Goal: Book appointment/travel/reservation

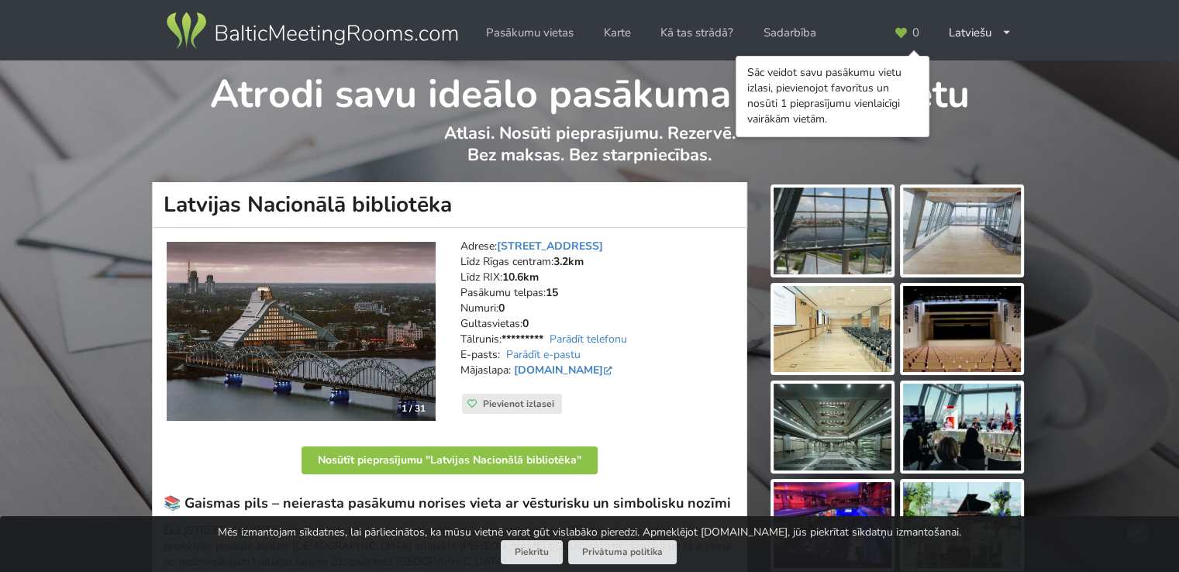
click at [845, 320] on img at bounding box center [833, 329] width 118 height 87
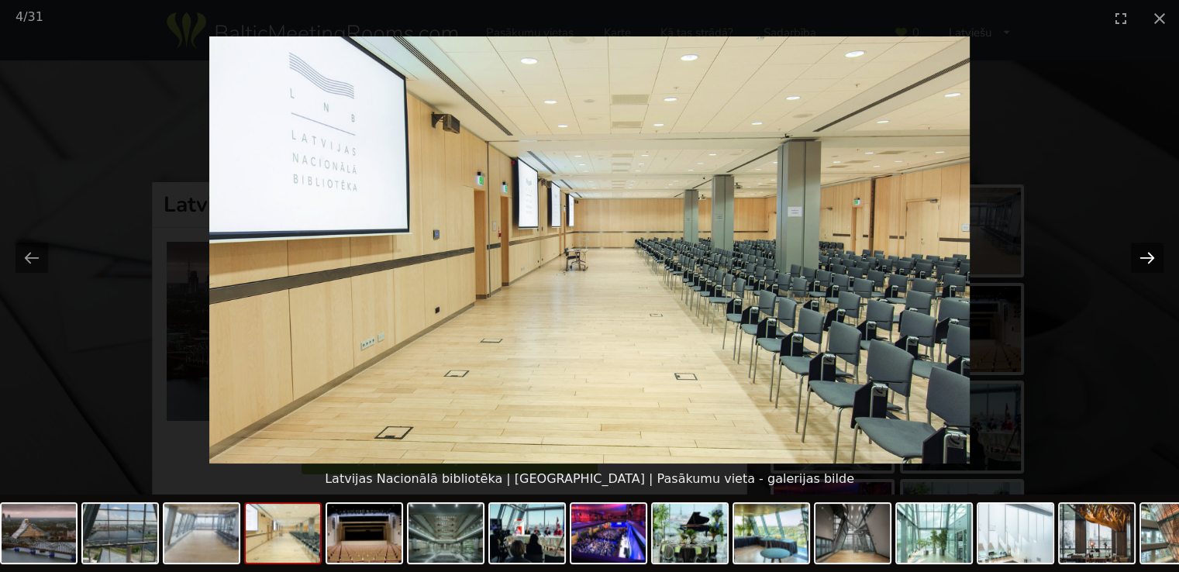
click at [1135, 257] on button "Next slide" at bounding box center [1147, 258] width 33 height 30
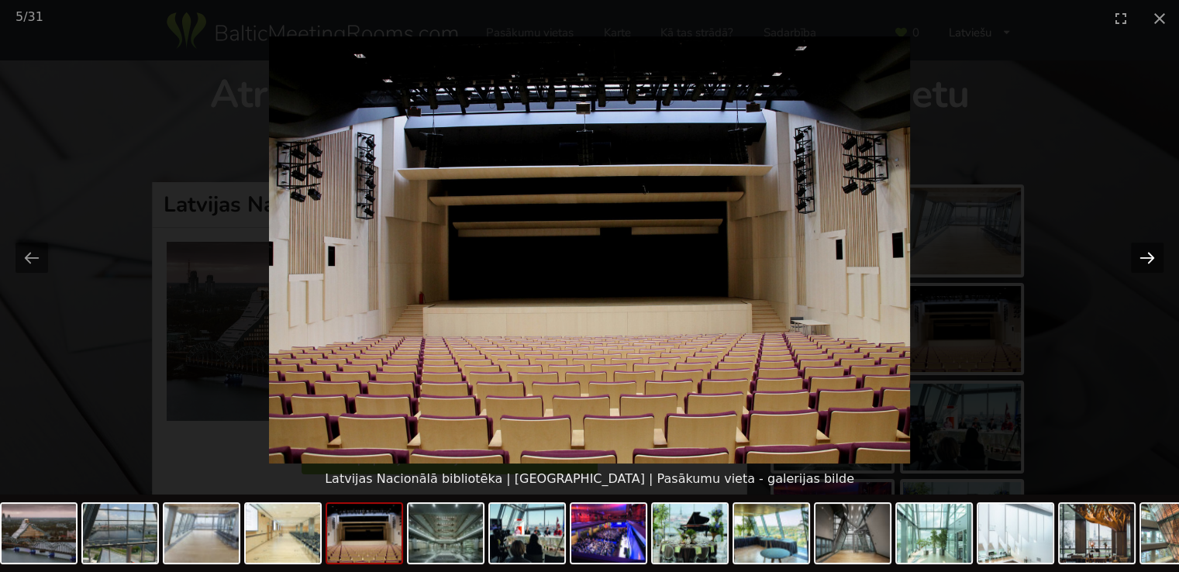
click at [1135, 257] on button "Next slide" at bounding box center [1147, 258] width 33 height 30
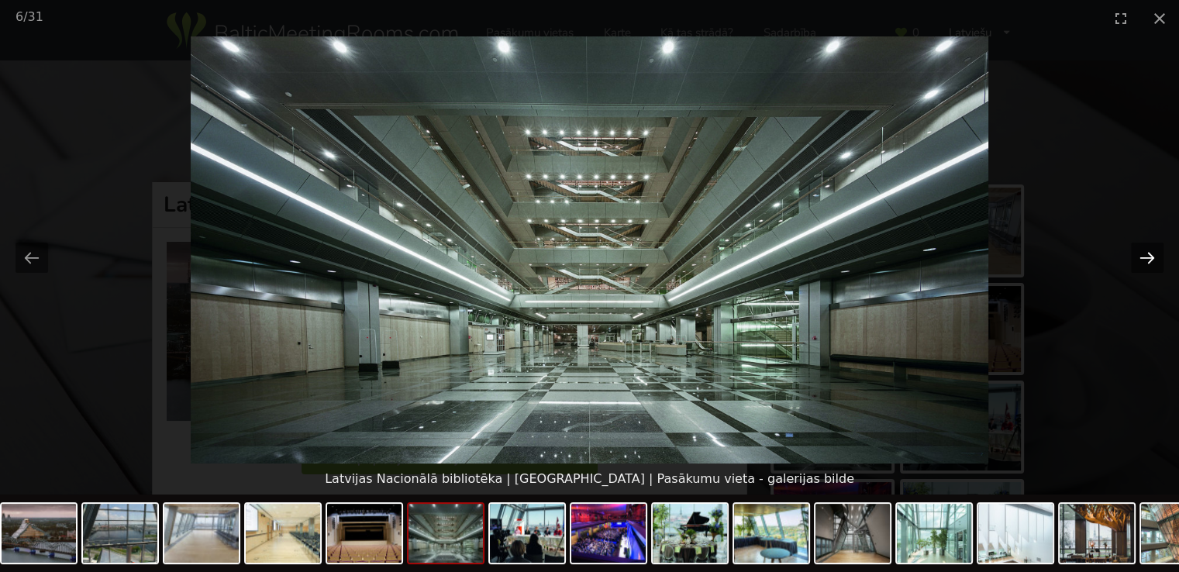
click at [1135, 259] on button "Next slide" at bounding box center [1147, 258] width 33 height 30
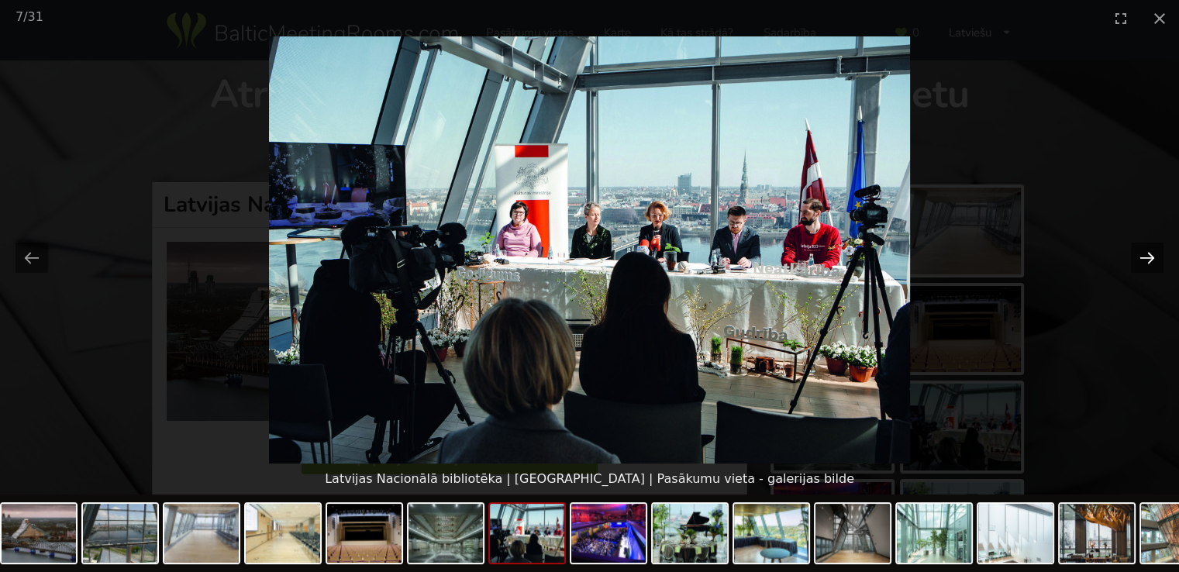
click at [1136, 259] on button "Next slide" at bounding box center [1147, 258] width 33 height 30
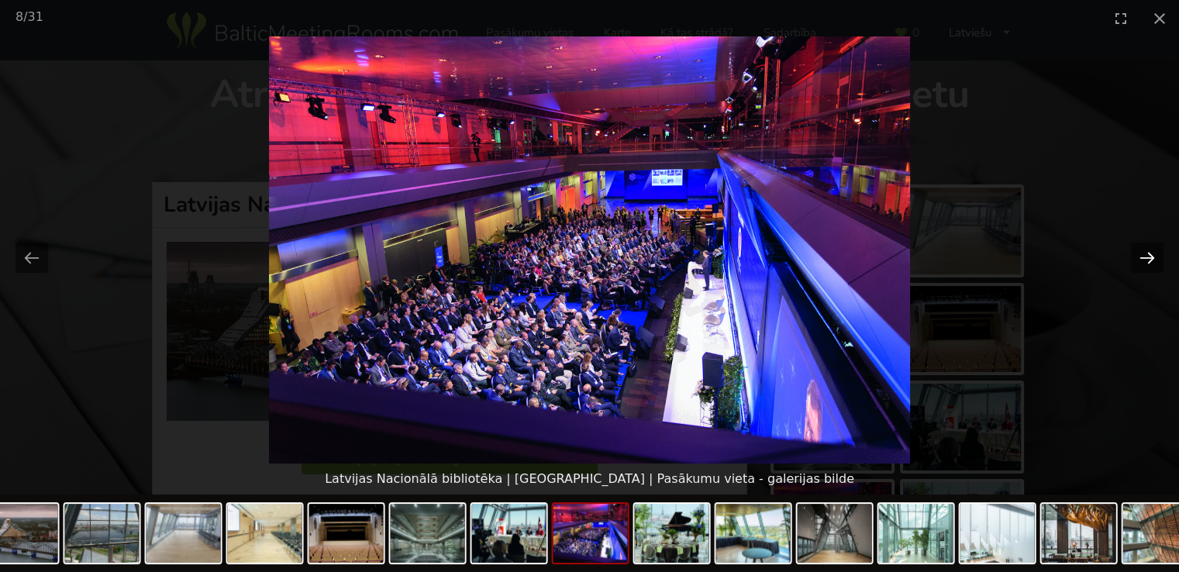
click at [1135, 262] on button "Next slide" at bounding box center [1147, 258] width 33 height 30
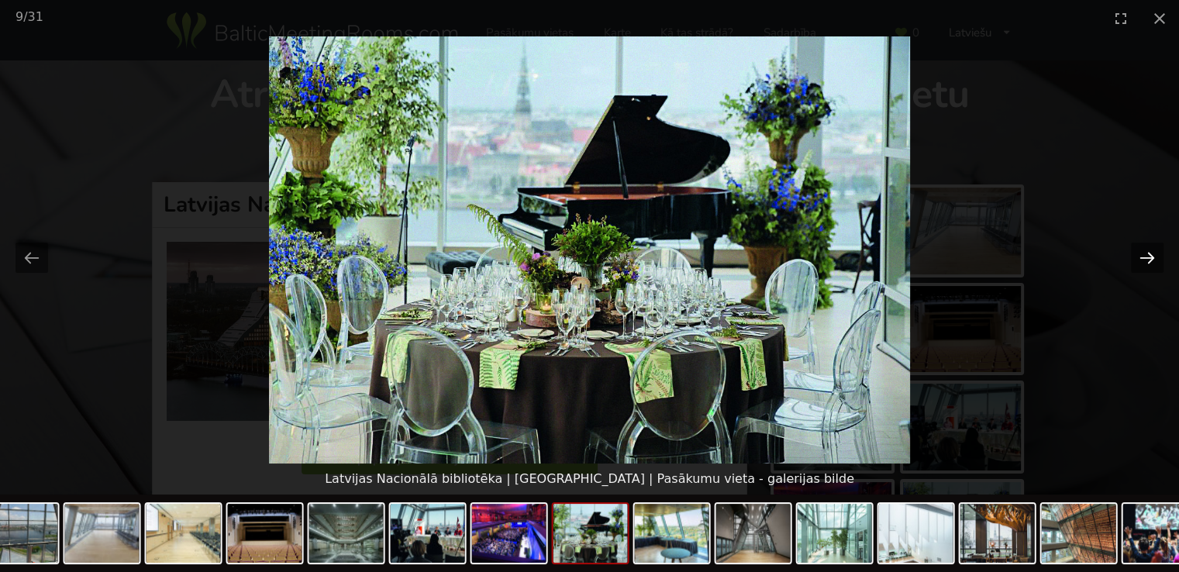
click at [1137, 261] on button "Next slide" at bounding box center [1147, 258] width 33 height 30
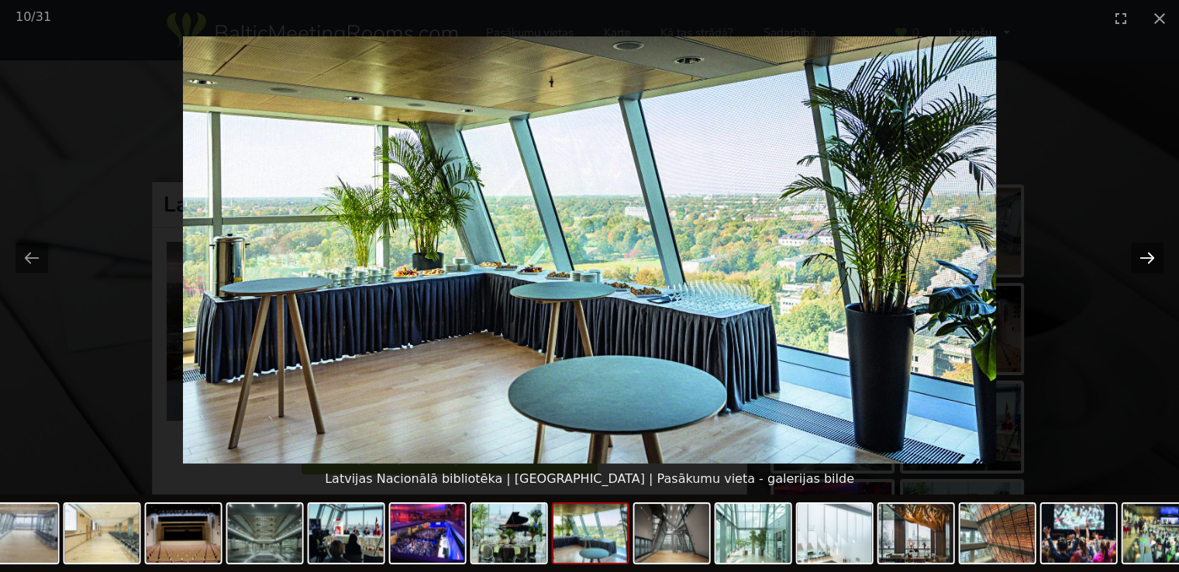
click at [1137, 264] on button "Next slide" at bounding box center [1147, 258] width 33 height 30
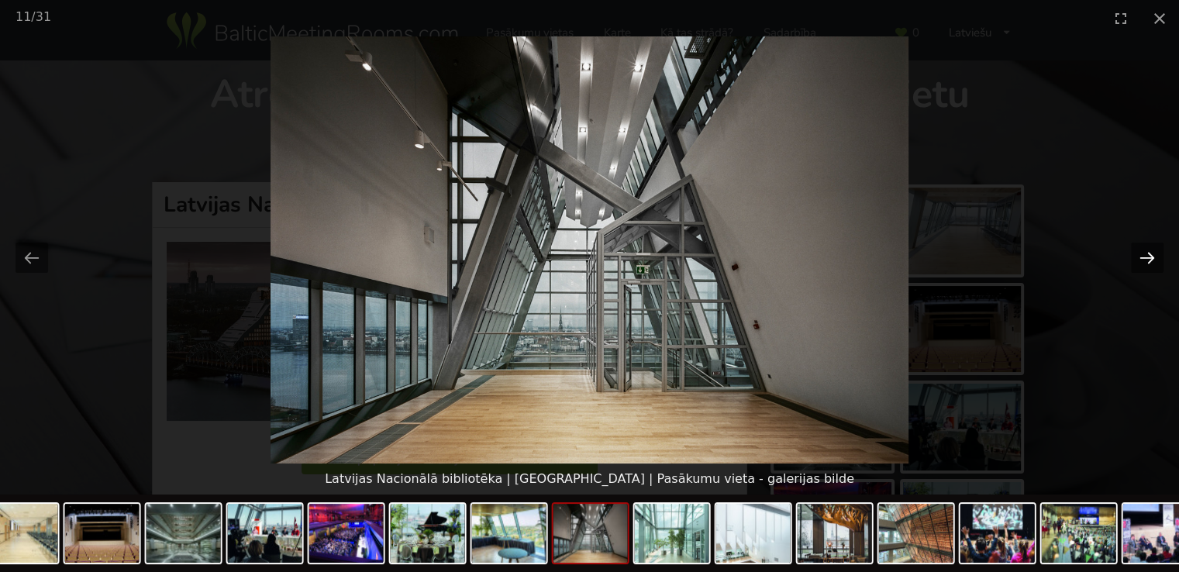
click at [1137, 264] on button "Next slide" at bounding box center [1147, 258] width 33 height 30
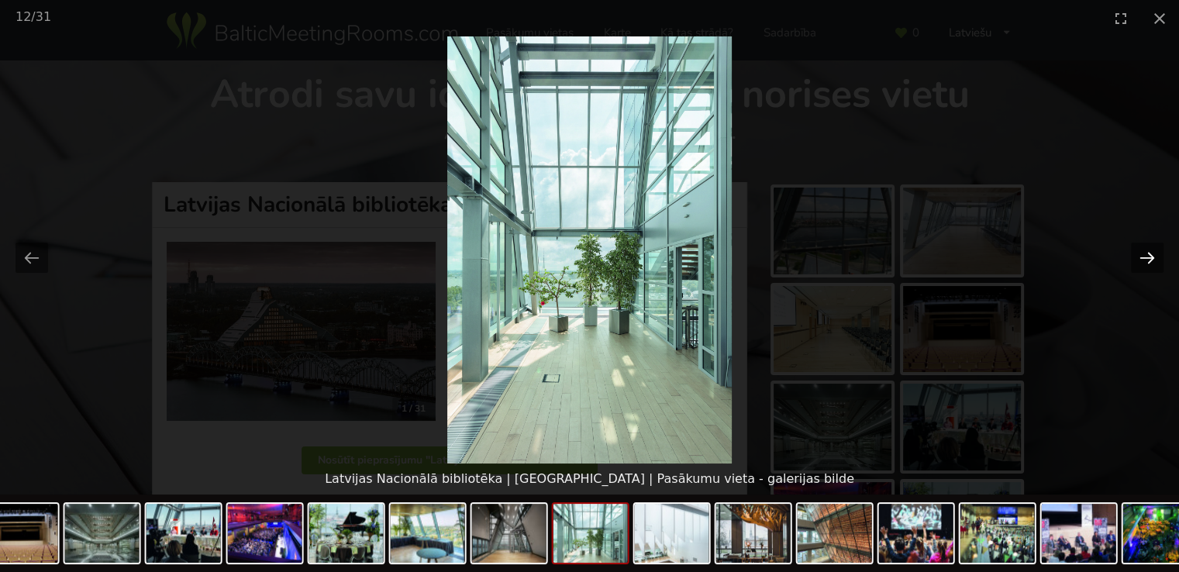
click at [1137, 264] on button "Next slide" at bounding box center [1147, 258] width 33 height 30
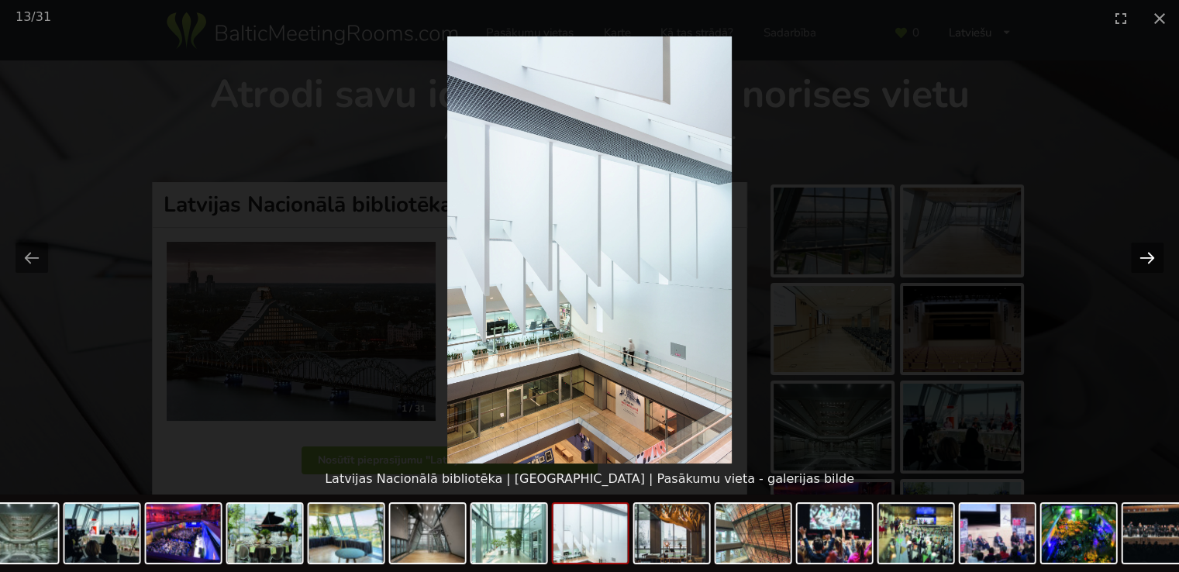
click at [1136, 265] on button "Next slide" at bounding box center [1147, 258] width 33 height 30
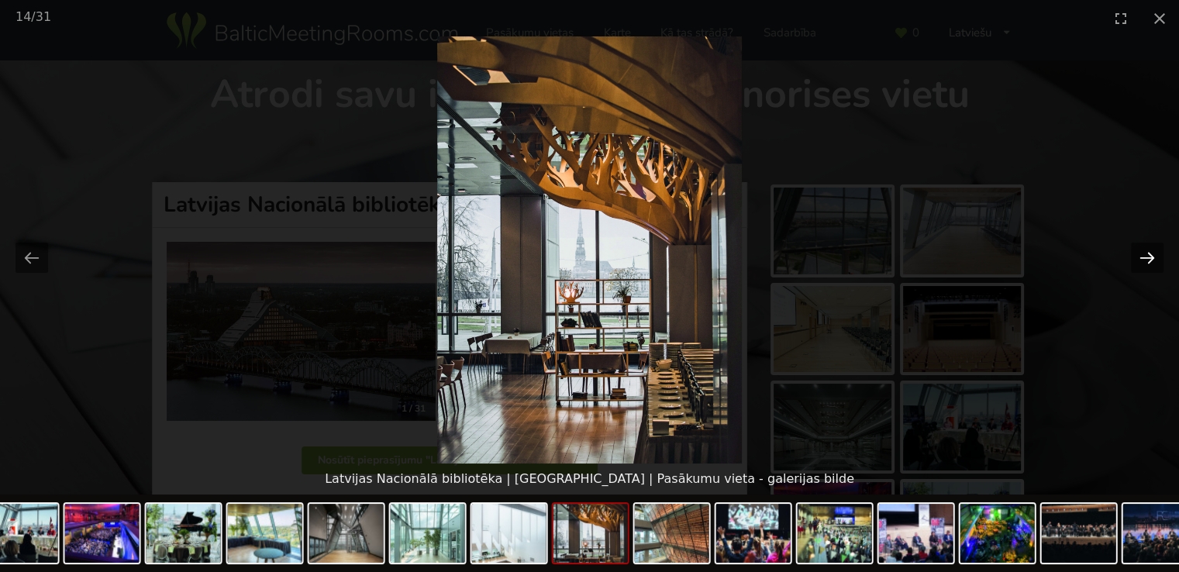
click at [1136, 265] on button "Next slide" at bounding box center [1147, 258] width 33 height 30
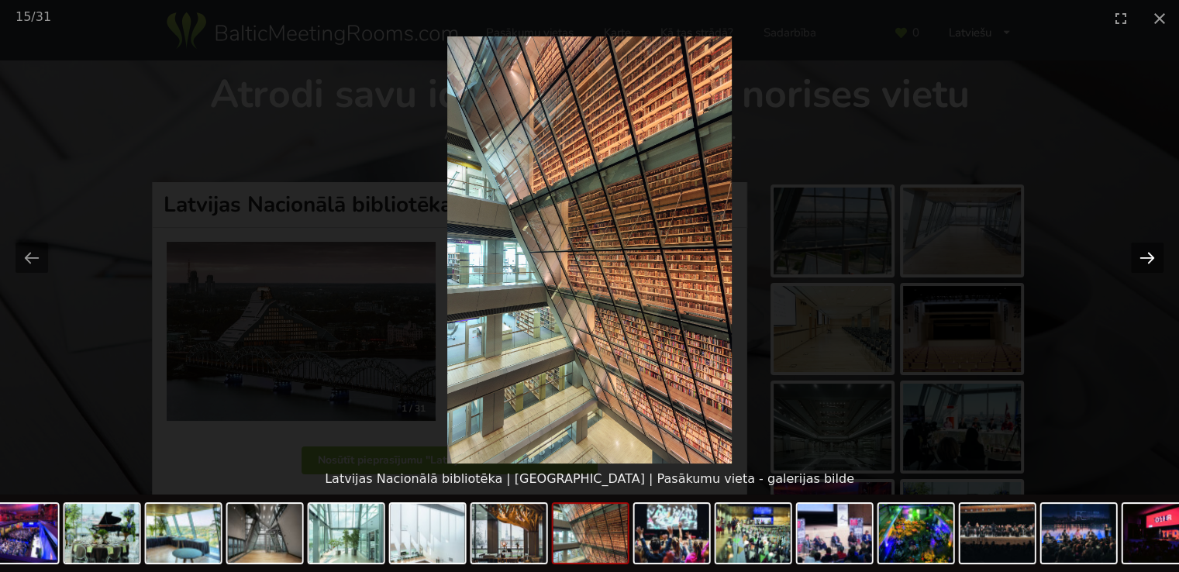
click at [1136, 266] on button "Next slide" at bounding box center [1147, 258] width 33 height 30
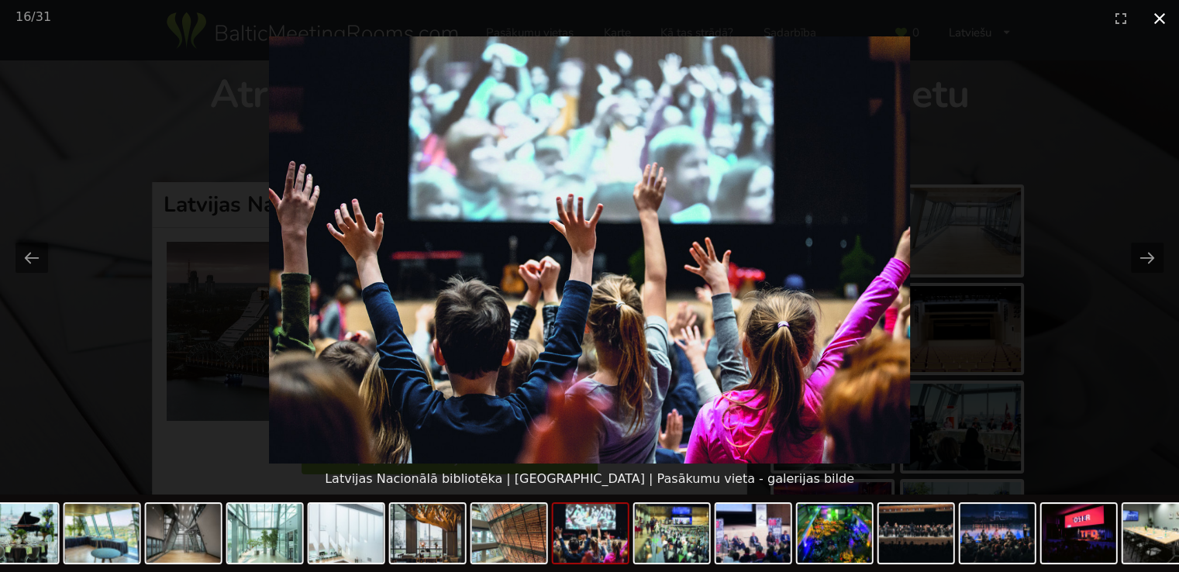
click at [1163, 29] on button "Close gallery" at bounding box center [1159, 18] width 39 height 36
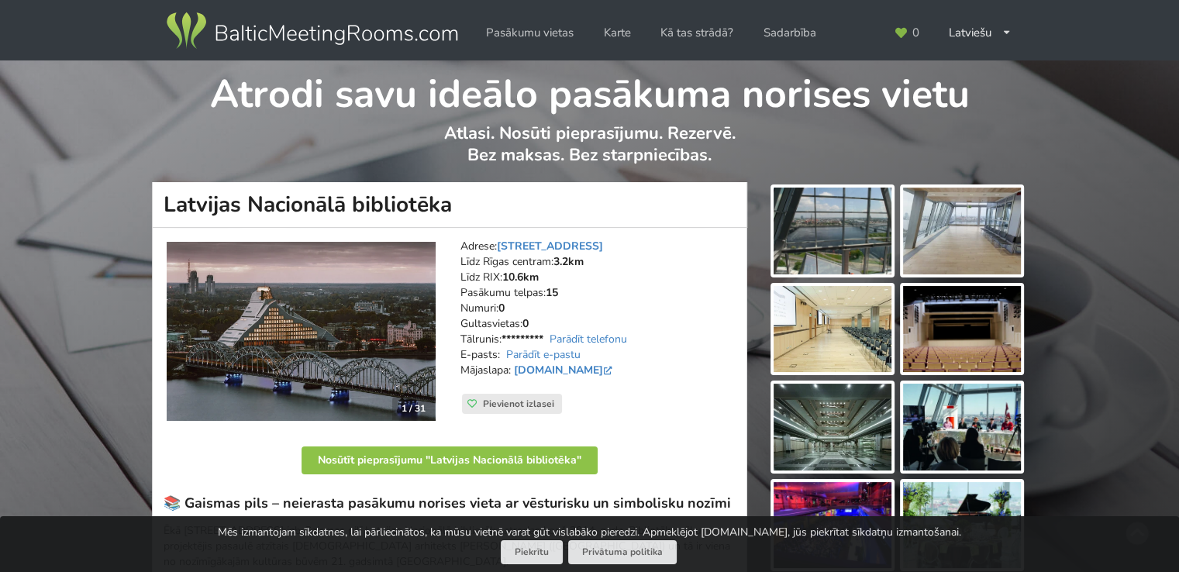
click at [847, 345] on img at bounding box center [833, 329] width 118 height 87
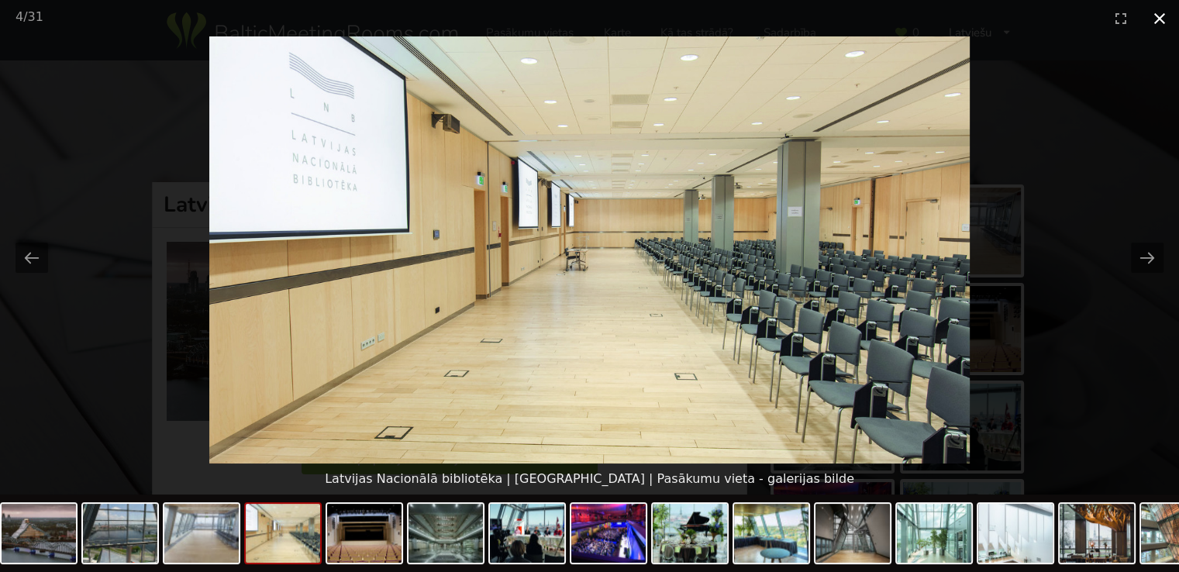
click at [1154, 16] on button "Close gallery" at bounding box center [1159, 18] width 39 height 36
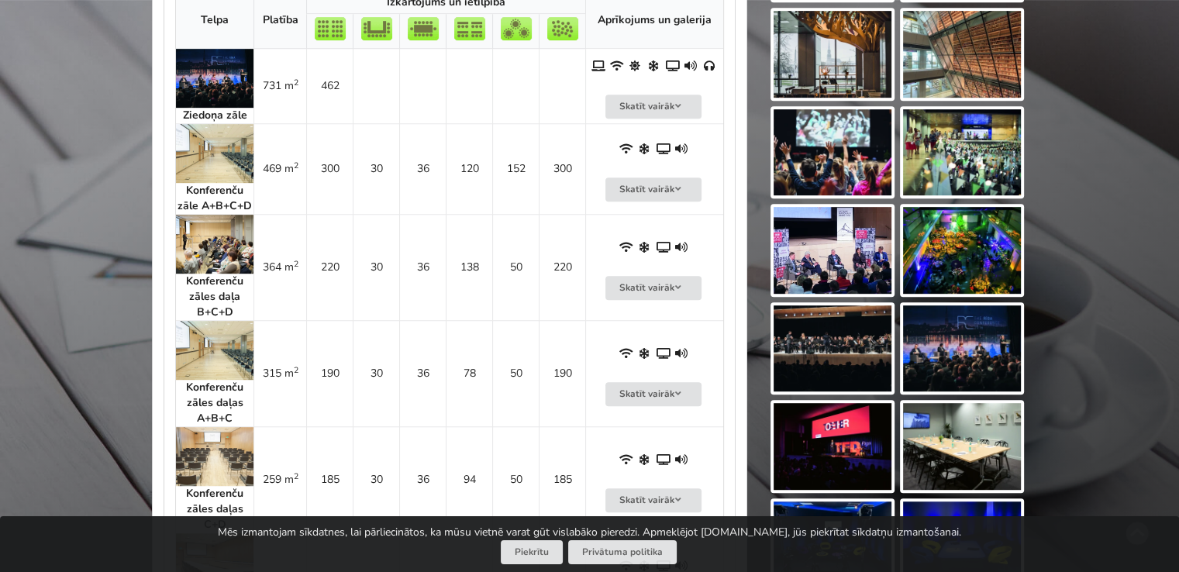
scroll to position [775, 0]
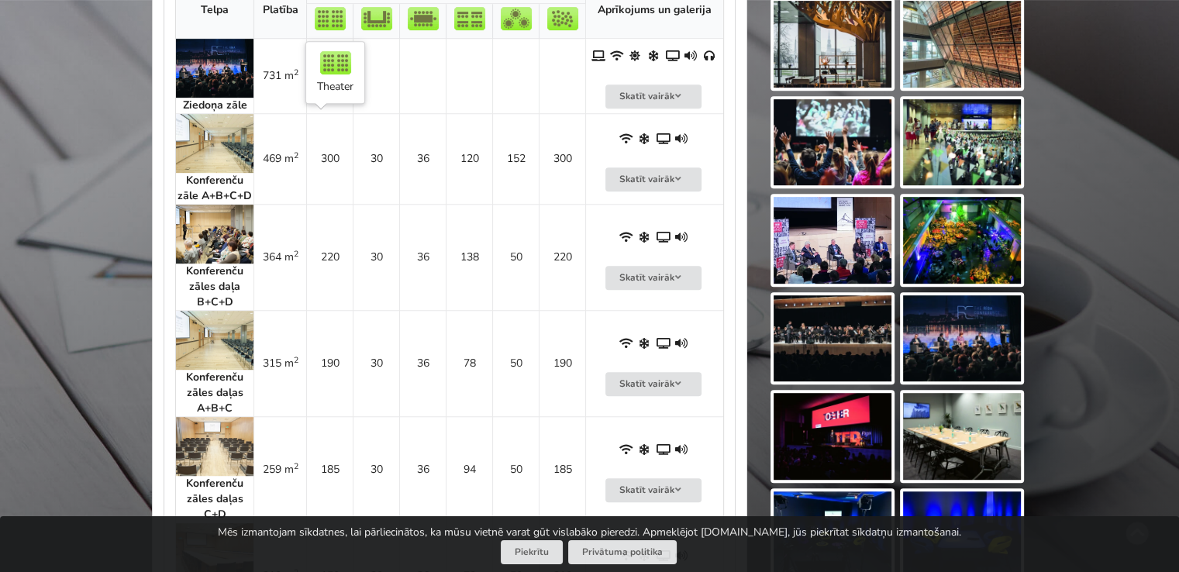
click at [332, 156] on td "300" at bounding box center [329, 158] width 47 height 91
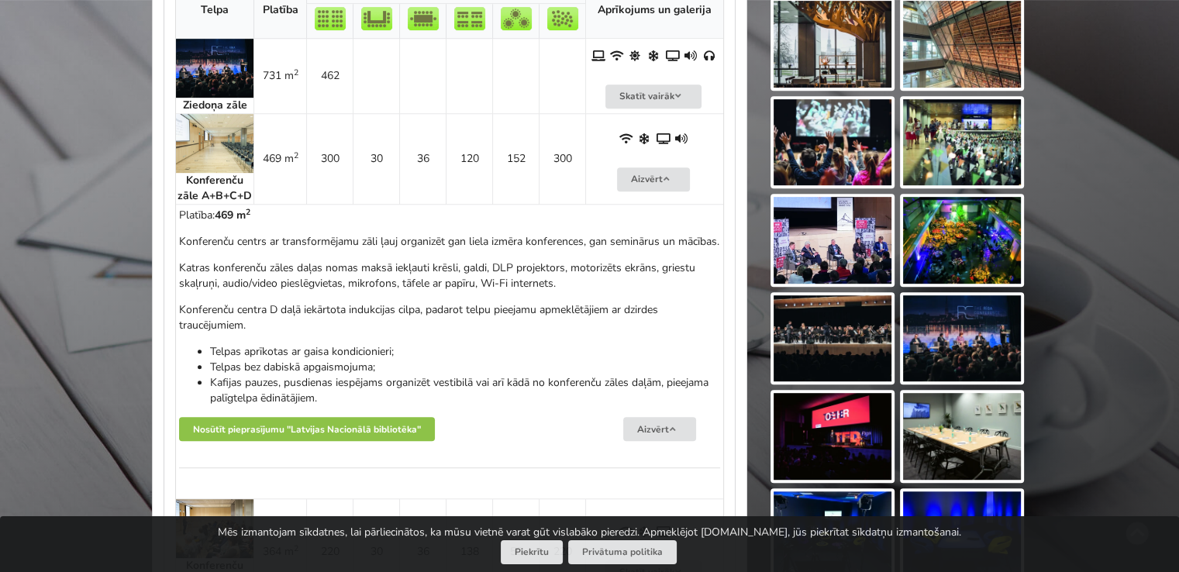
click at [332, 156] on td "300" at bounding box center [329, 158] width 47 height 91
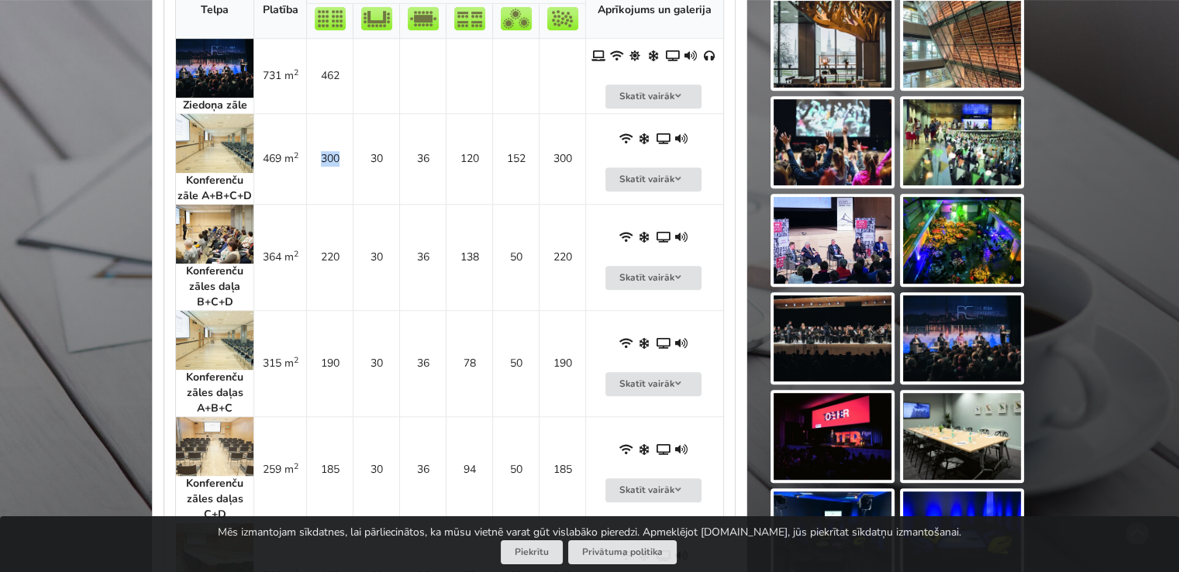
click at [332, 155] on td "300" at bounding box center [329, 158] width 47 height 91
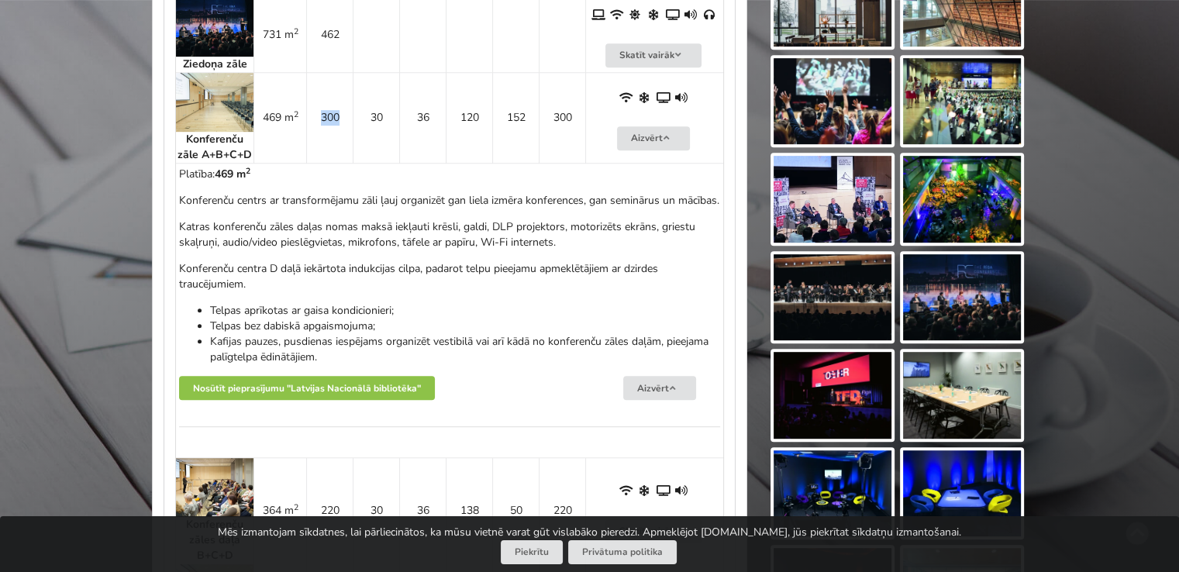
scroll to position [853, 0]
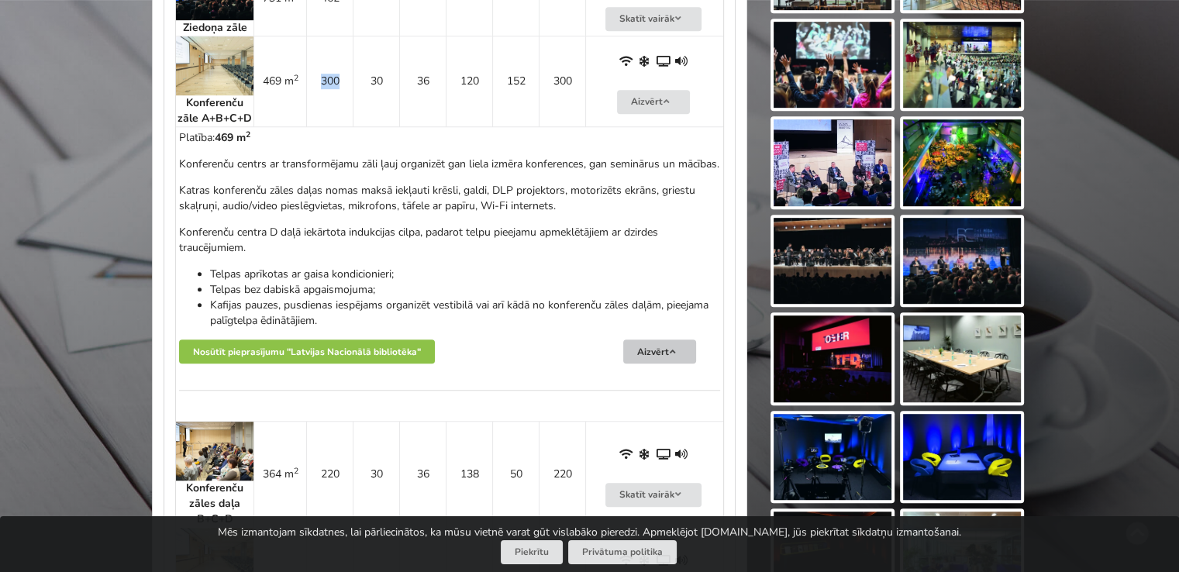
click at [684, 364] on button "Aizvērt" at bounding box center [659, 352] width 73 height 24
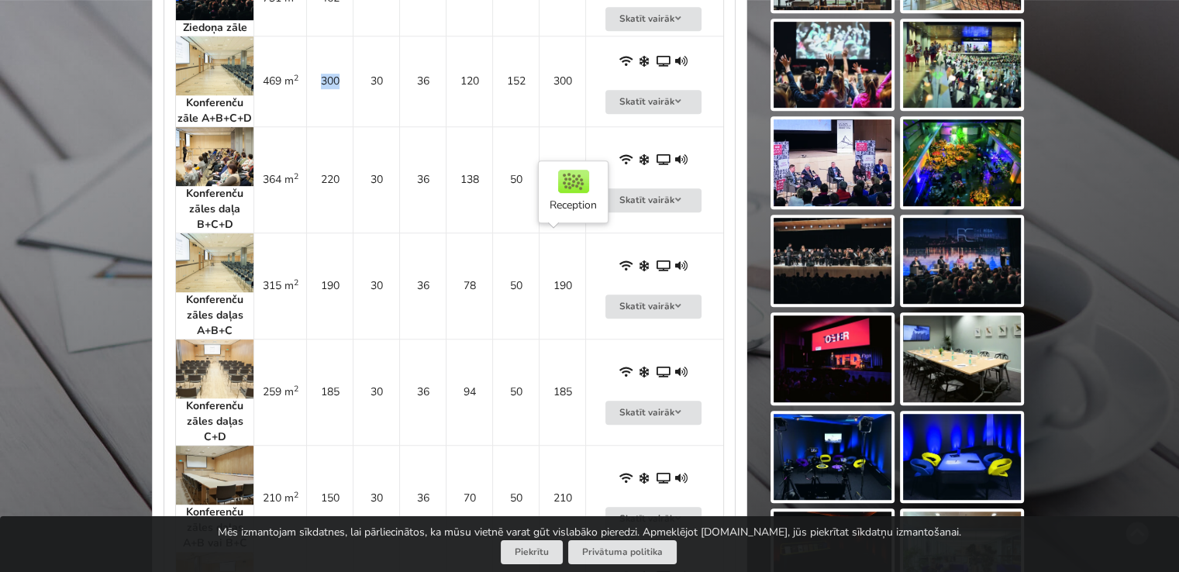
scroll to position [698, 0]
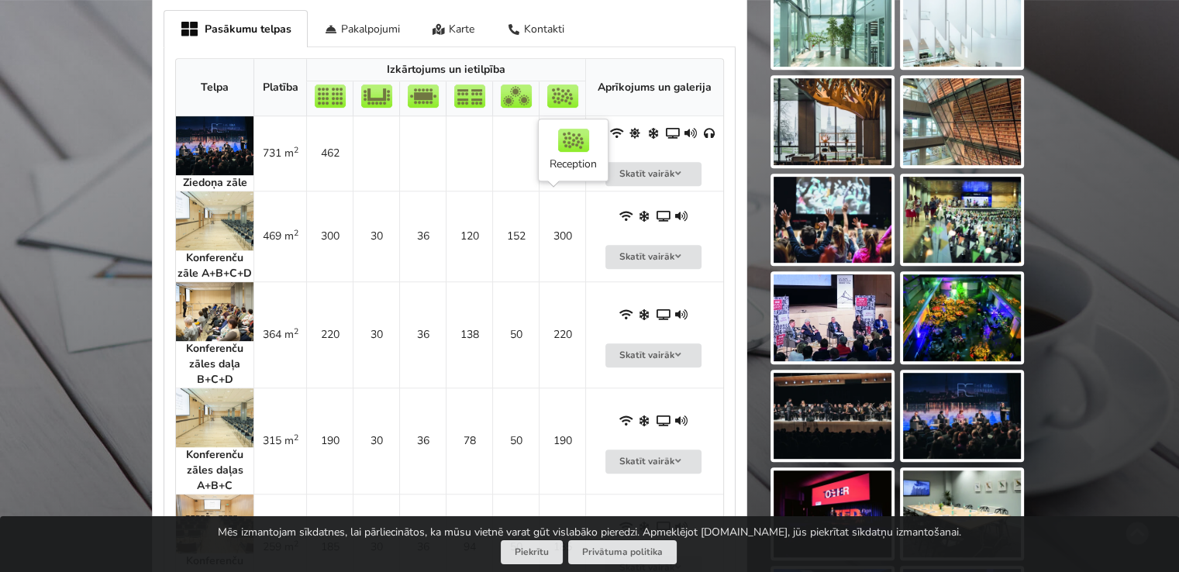
click at [564, 237] on td "300" at bounding box center [562, 236] width 47 height 91
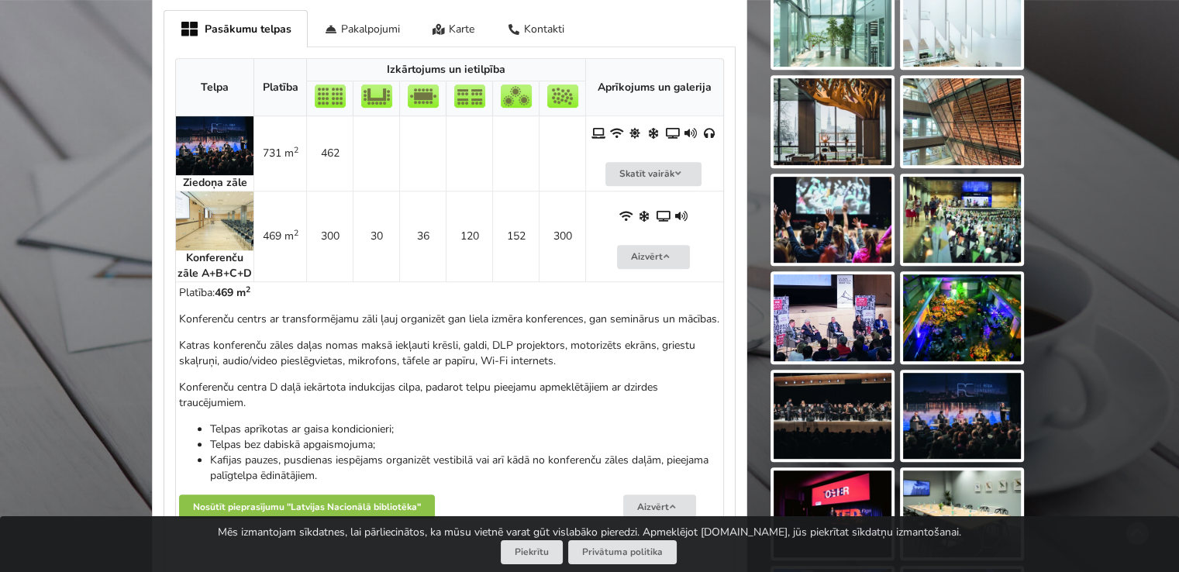
click at [564, 237] on td "300" at bounding box center [562, 236] width 47 height 91
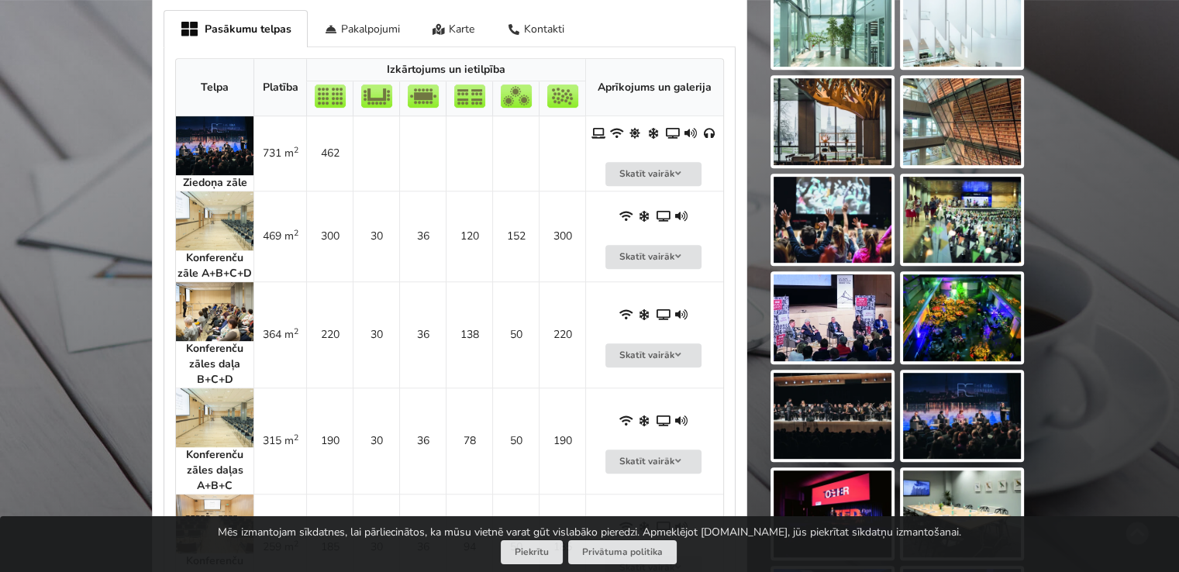
click at [564, 237] on td "300" at bounding box center [562, 236] width 47 height 91
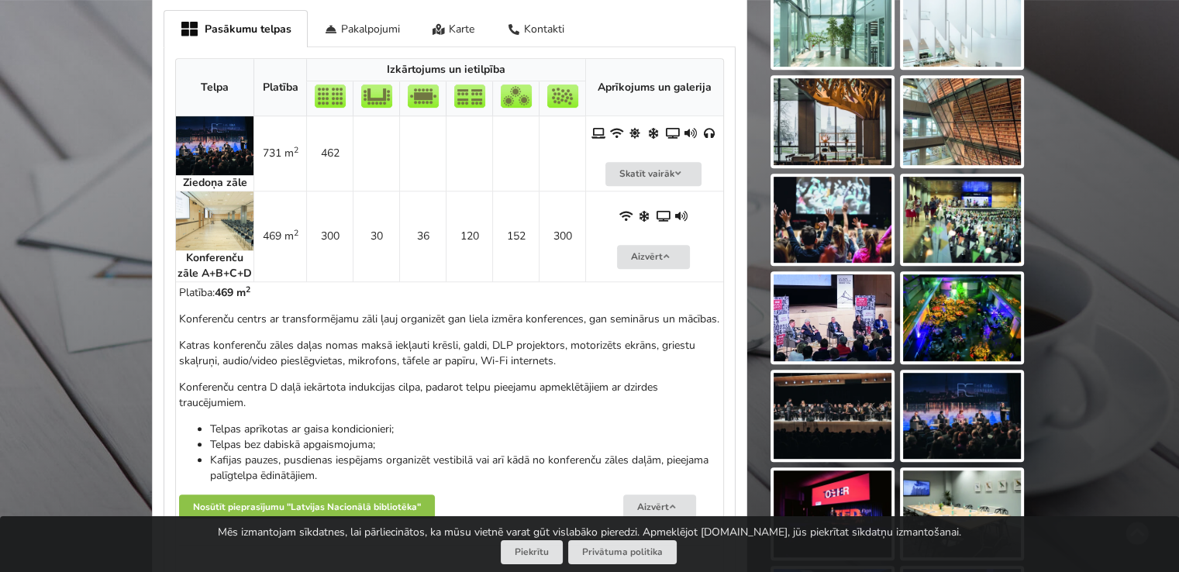
click at [564, 237] on td "300" at bounding box center [562, 236] width 47 height 91
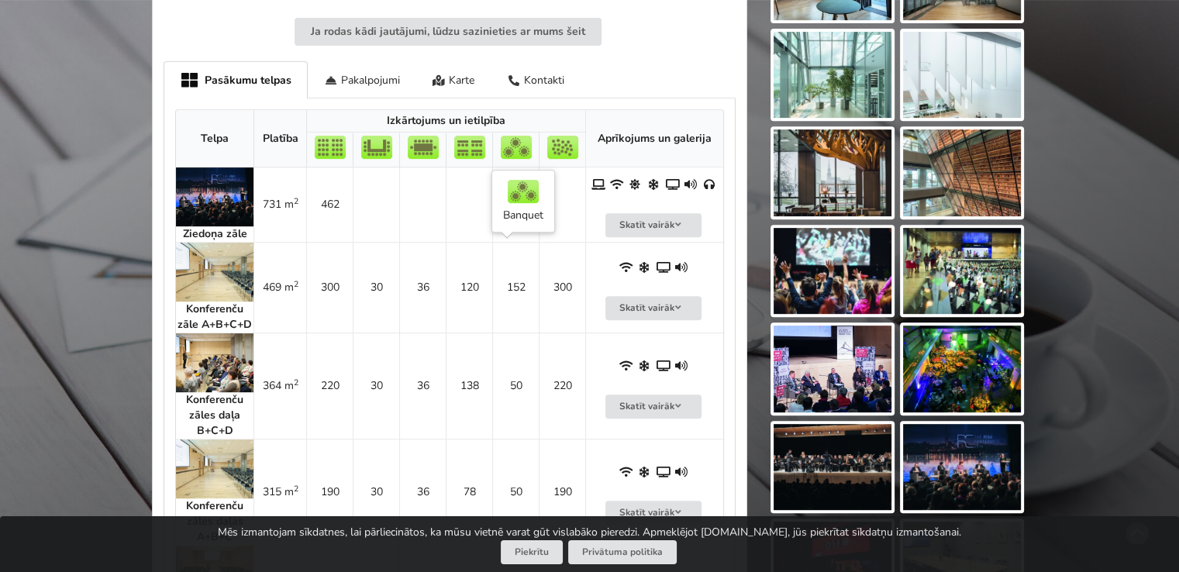
scroll to position [620, 0]
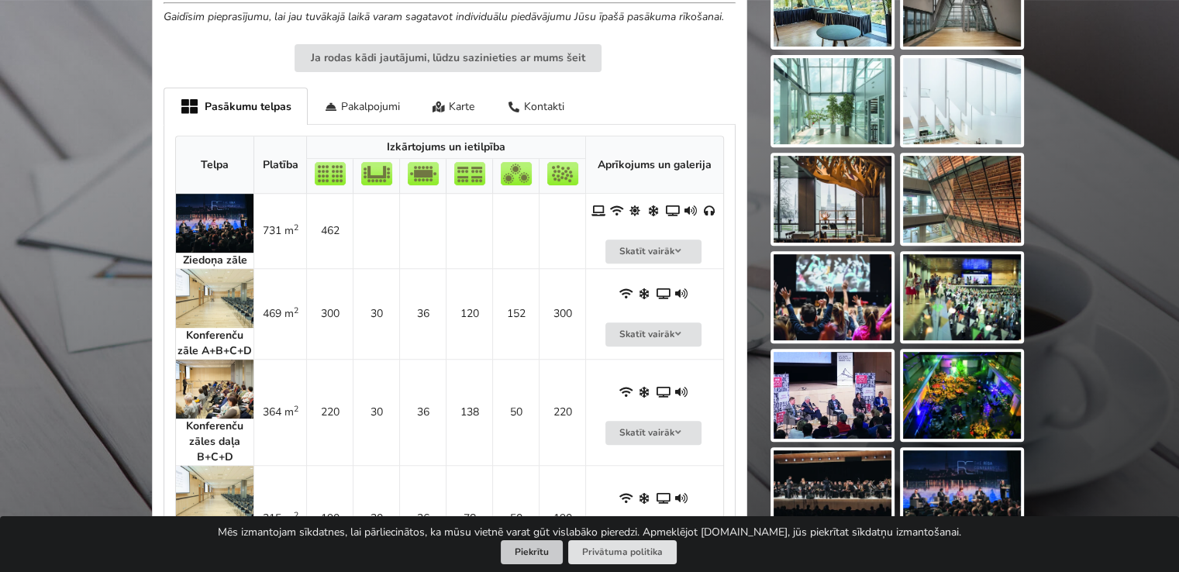
click at [546, 555] on button "Piekrītu" at bounding box center [532, 552] width 62 height 24
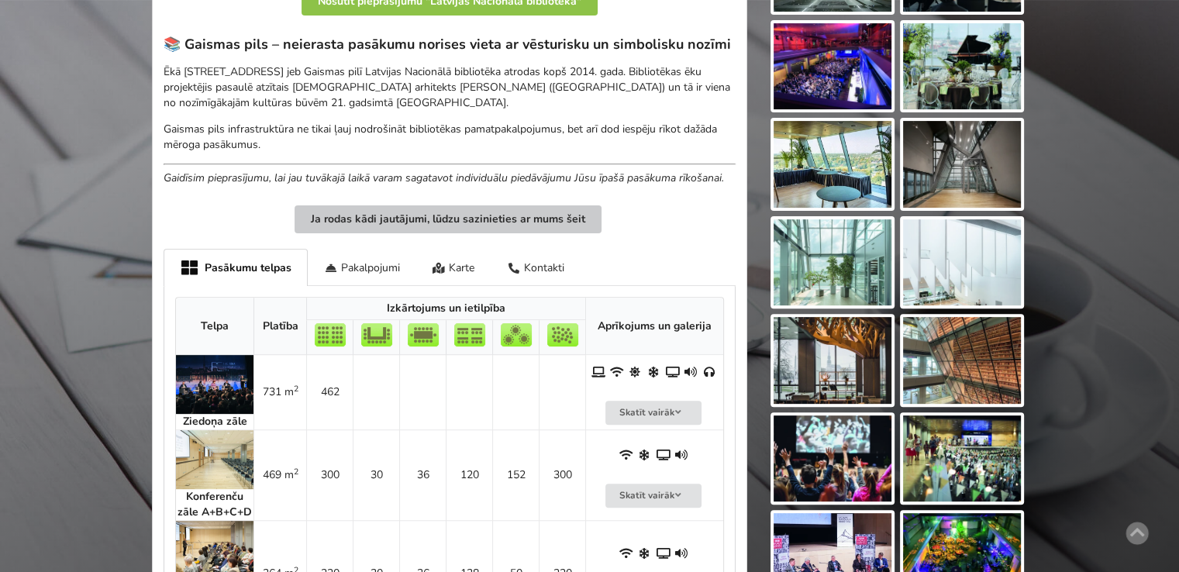
scroll to position [543, 0]
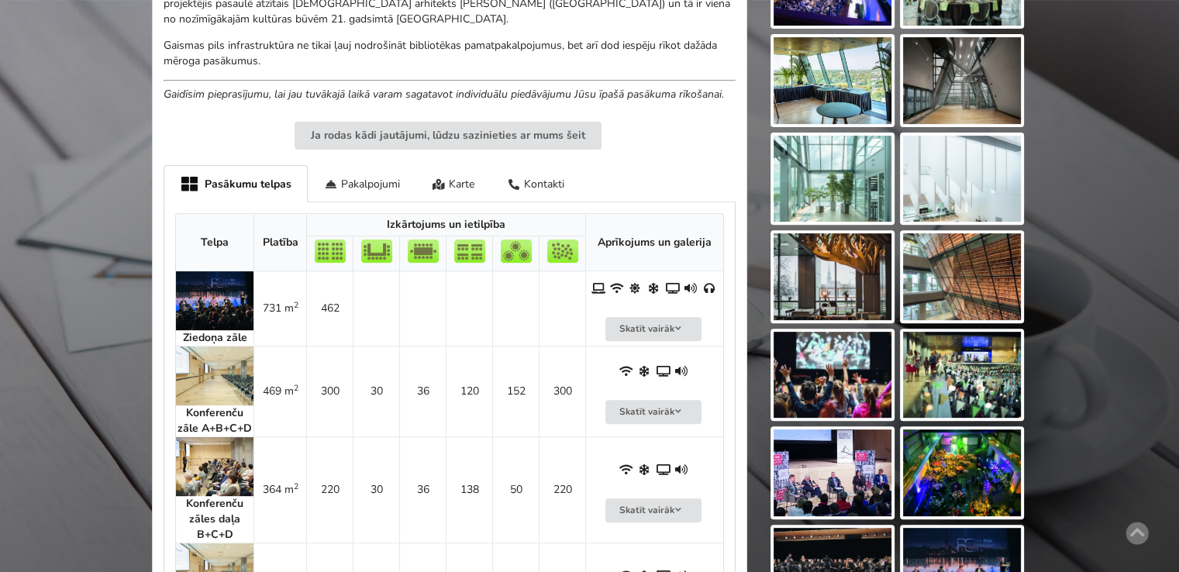
click at [198, 369] on img at bounding box center [215, 376] width 78 height 59
